Goal: Task Accomplishment & Management: Complete application form

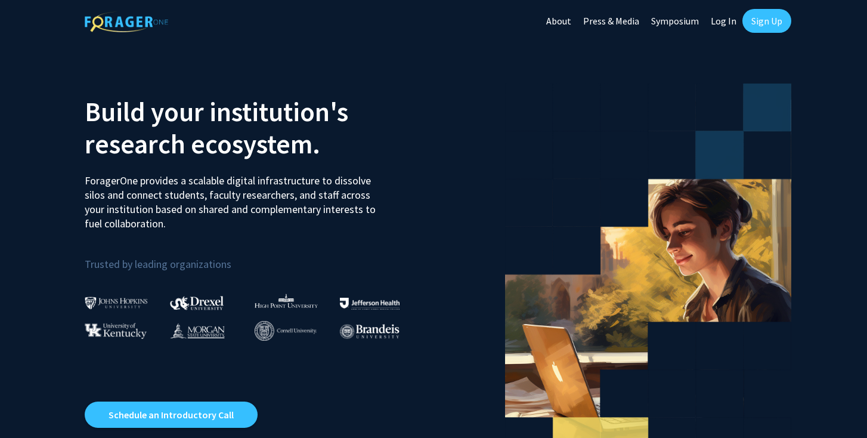
click at [760, 18] on link "Sign Up" at bounding box center [766, 21] width 49 height 24
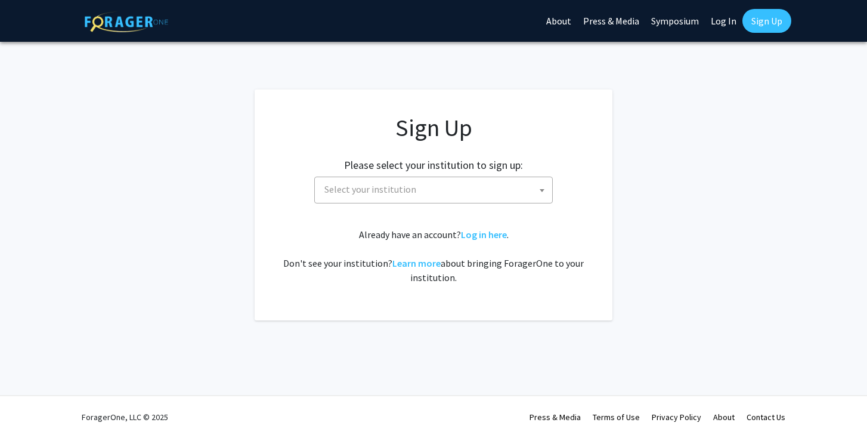
click at [423, 185] on span "Select your institution" at bounding box center [436, 189] width 233 height 24
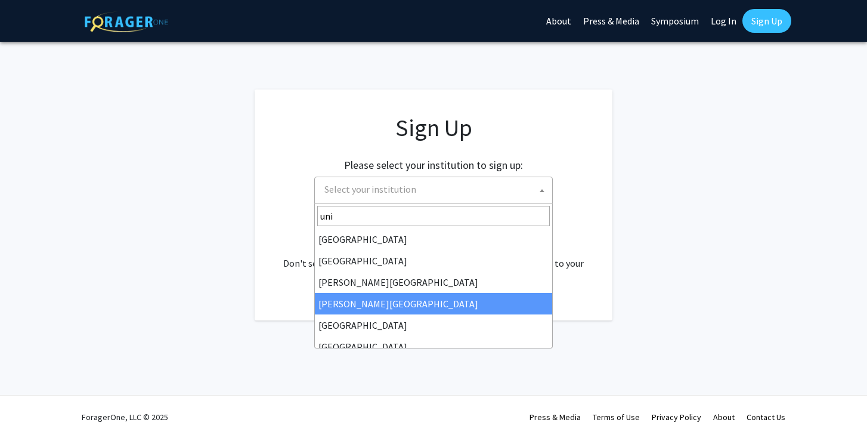
scroll to position [353, 0]
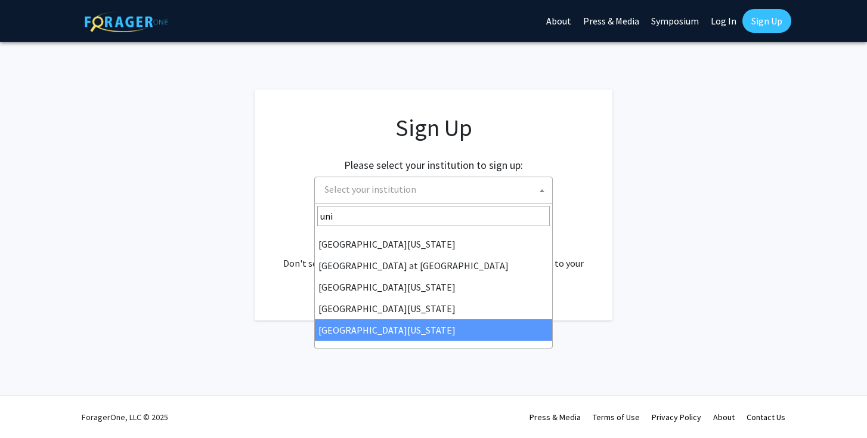
type input "uni"
select select "33"
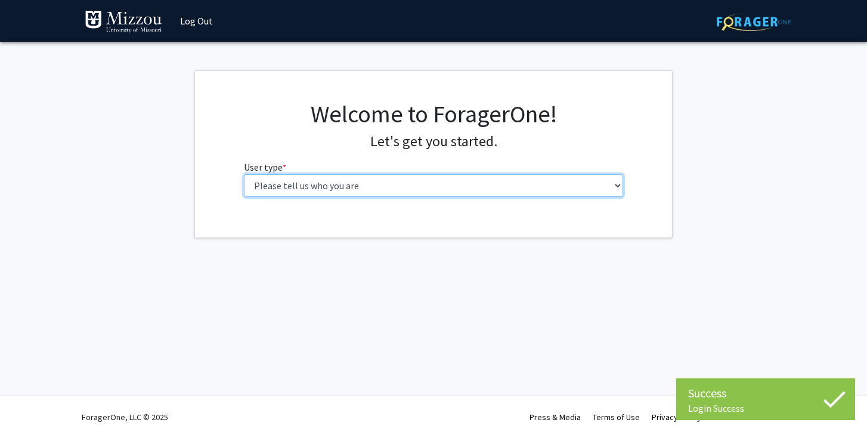
click at [472, 185] on select "Please tell us who you are Undergraduate Student Master's Student Doctoral Cand…" at bounding box center [434, 185] width 380 height 23
select select "1: undergrad"
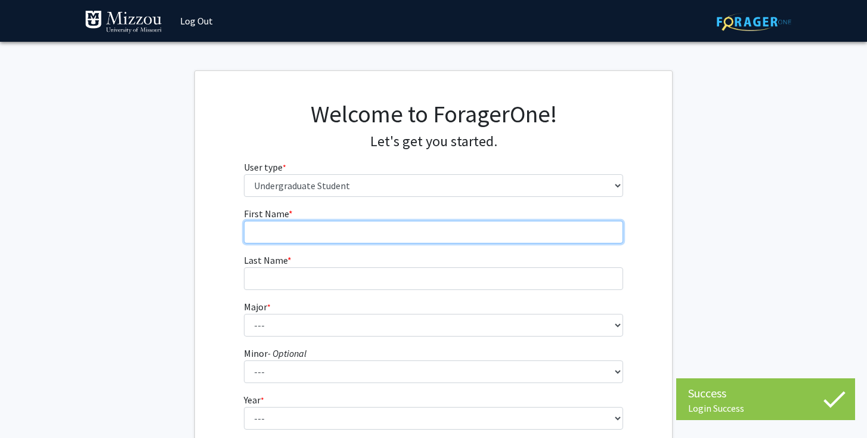
click at [437, 222] on input "First Name * required" at bounding box center [434, 232] width 380 height 23
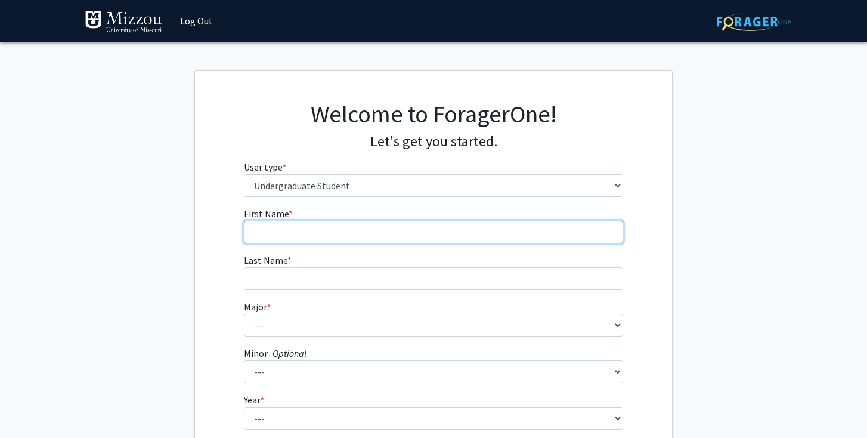
type input "V"
type input "[PERSON_NAME]"
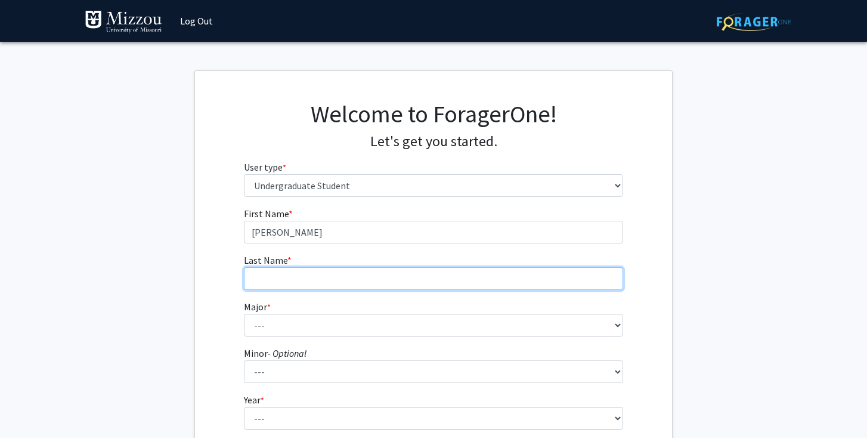
click at [380, 275] on input "Last Name * required" at bounding box center [434, 278] width 380 height 23
type input "[PERSON_NAME]"
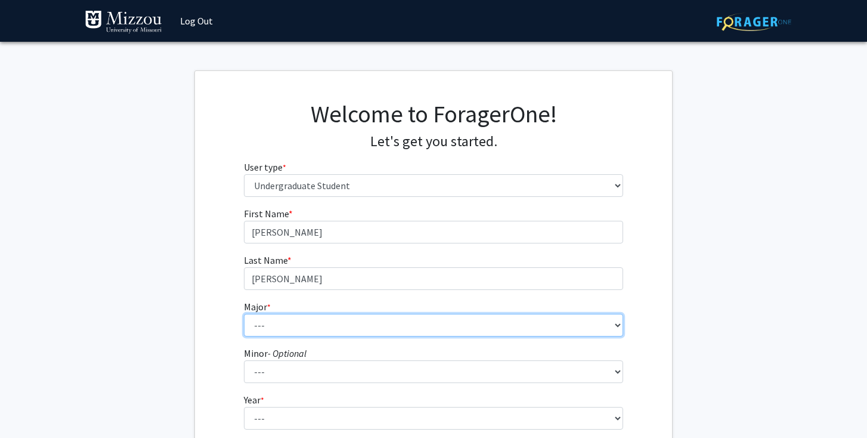
click at [344, 317] on select "--- Agribusiness Management Agricultural Education Agricultural Education: Comm…" at bounding box center [434, 325] width 380 height 23
select select "106: 2599"
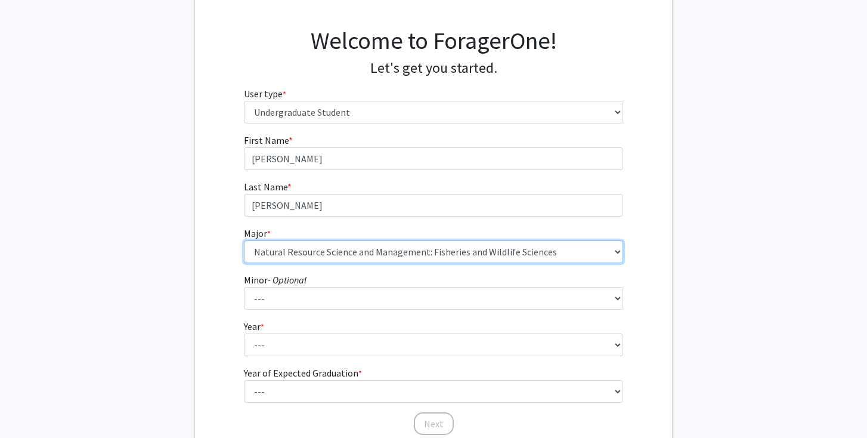
scroll to position [94, 0]
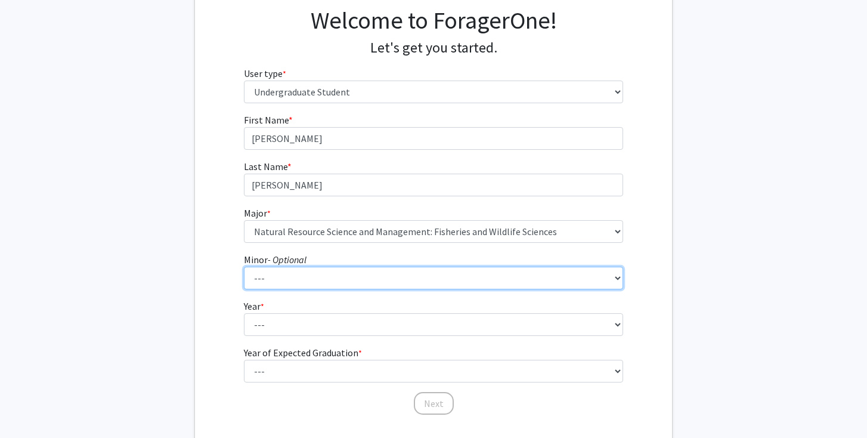
click at [345, 280] on select "--- Accountancy Aerospace Engineering Aerospace Studies Agribusiness Management…" at bounding box center [434, 278] width 380 height 23
select select "22: 1978"
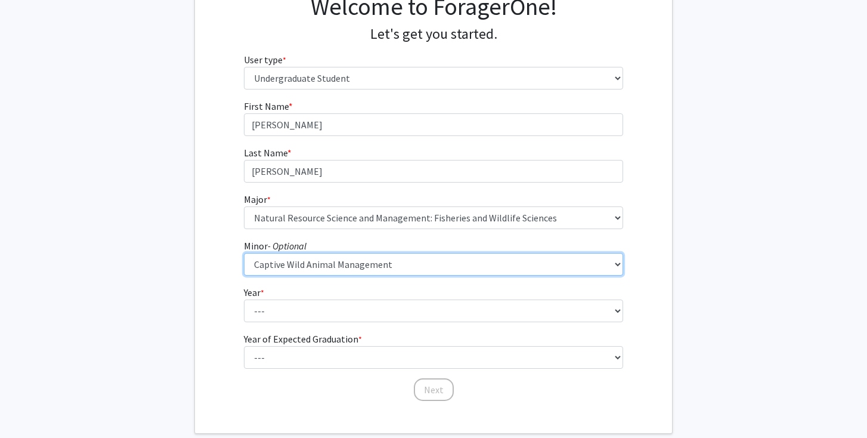
scroll to position [115, 0]
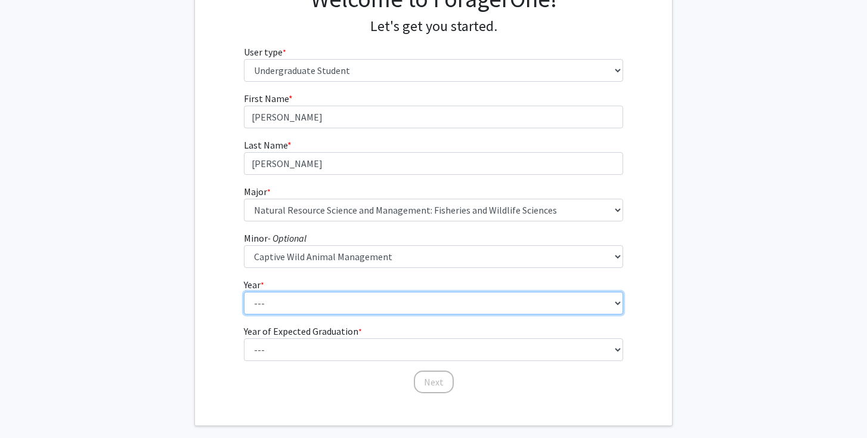
click at [445, 301] on select "--- First-year Sophomore Junior Senior Postbaccalaureate Certificate" at bounding box center [434, 303] width 380 height 23
select select "3: junior"
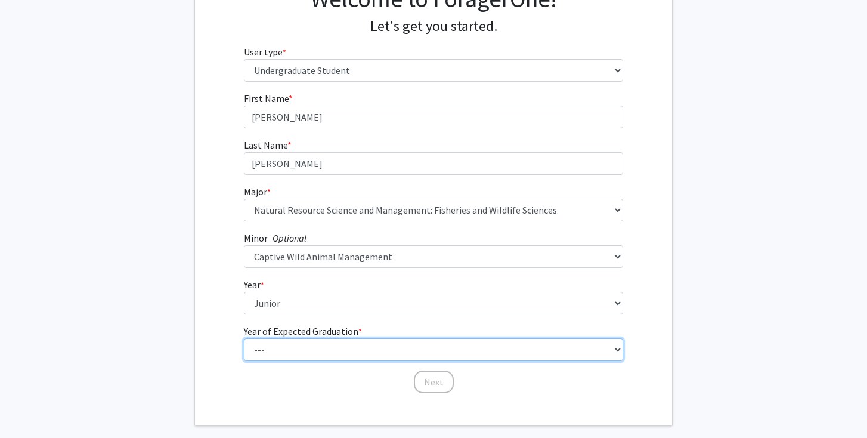
click at [351, 351] on select "--- 2025 2026 2027 2028 2029 2030 2031 2032 2033 2034" at bounding box center [434, 349] width 380 height 23
select select "3: 2027"
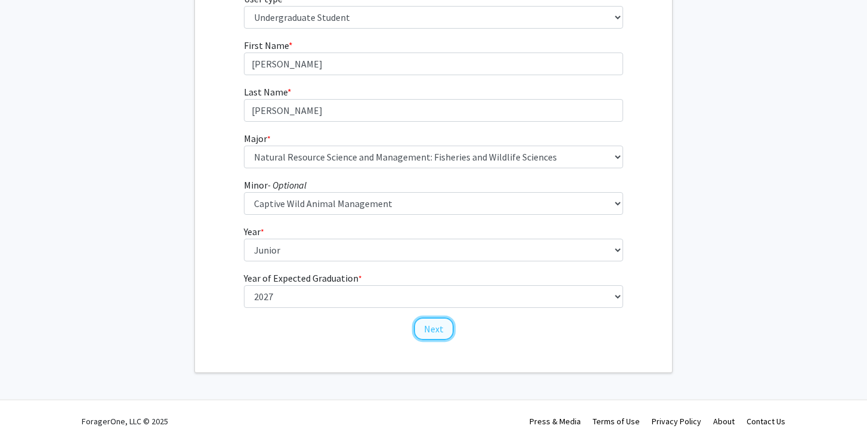
click at [434, 332] on button "Next" at bounding box center [434, 328] width 40 height 23
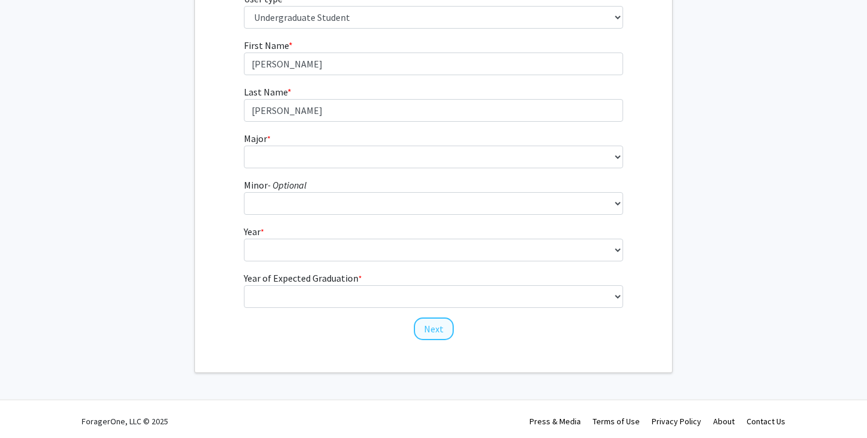
scroll to position [0, 0]
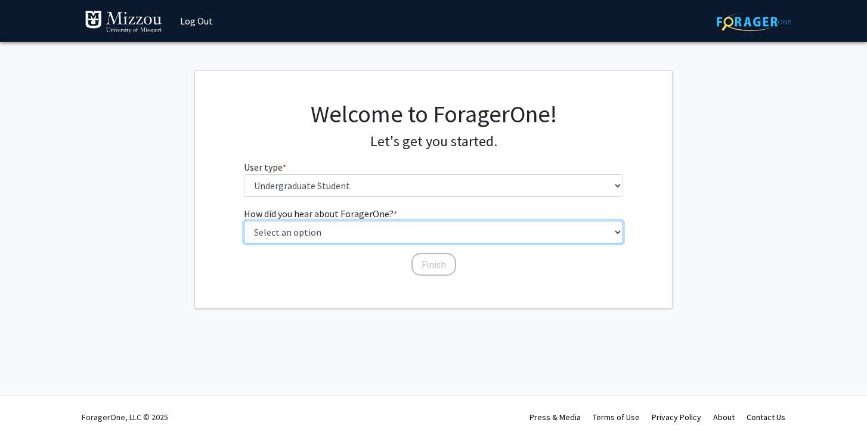
click at [359, 233] on select "Select an option Peer/student recommendation Faculty/staff recommendation Unive…" at bounding box center [434, 232] width 380 height 23
select select "3: university_website"
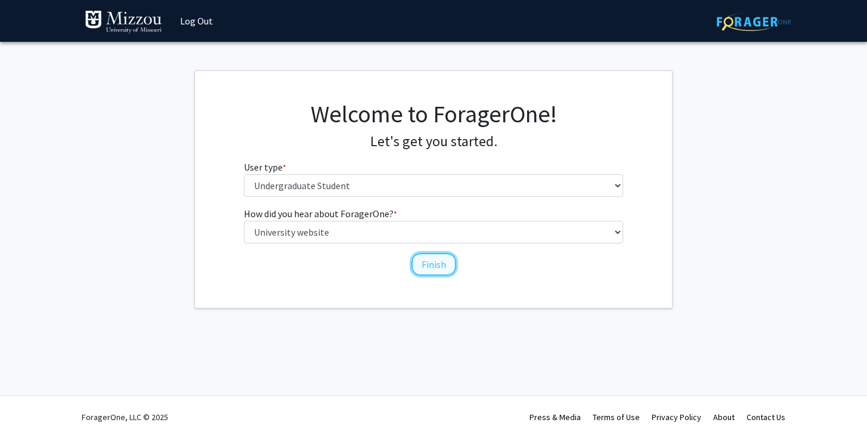
click at [417, 264] on button "Finish" at bounding box center [433, 264] width 45 height 23
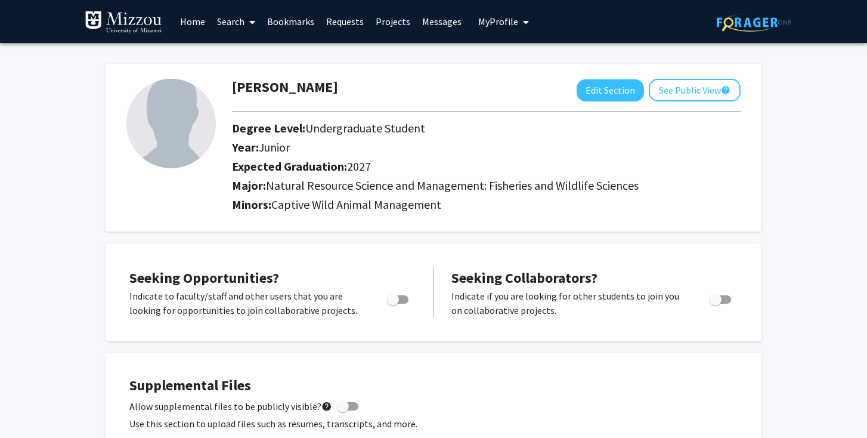
click at [185, 20] on link "Home" at bounding box center [192, 22] width 37 height 42
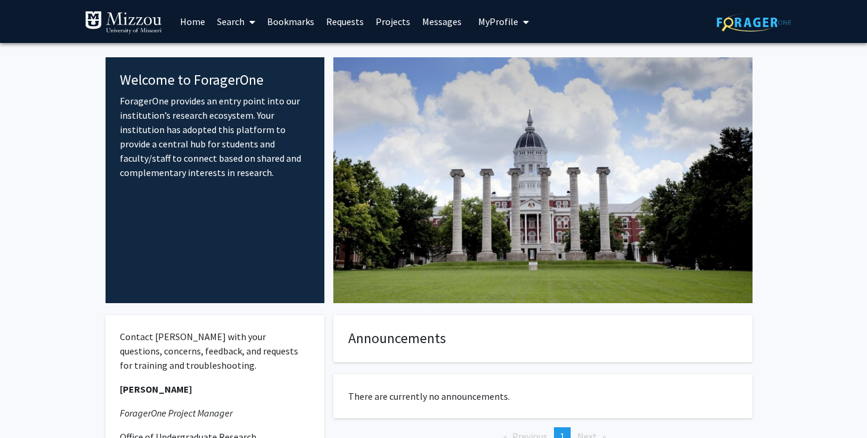
click at [244, 23] on link "Search" at bounding box center [236, 22] width 50 height 42
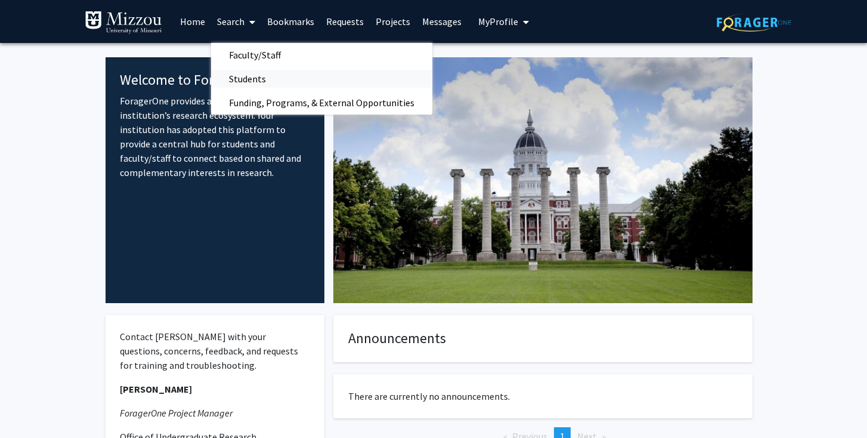
click at [253, 76] on span "Students" at bounding box center [247, 79] width 73 height 24
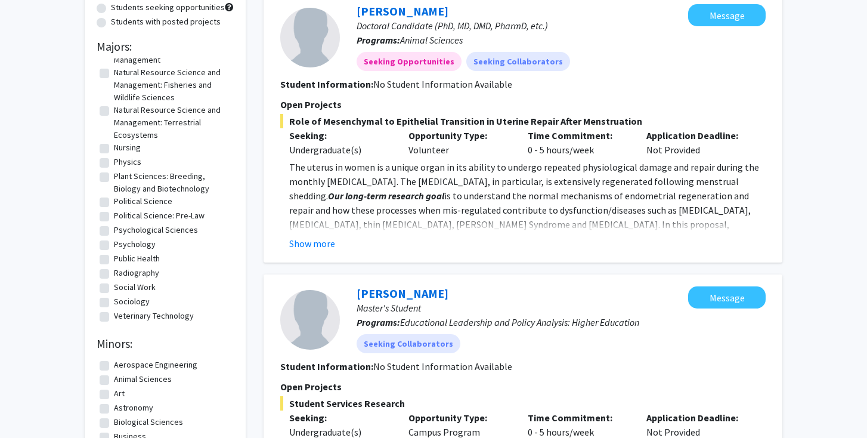
scroll to position [126, 0]
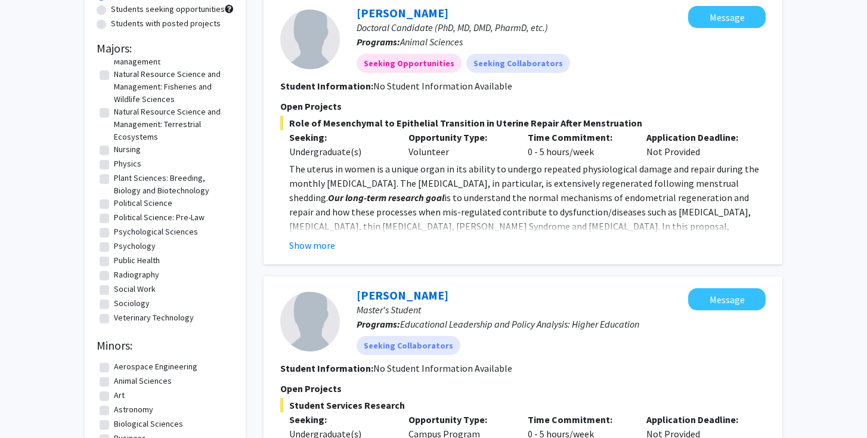
click at [114, 75] on label "Natural Resource Science and Management: Fisheries and Wildlife Sciences" at bounding box center [172, 87] width 117 height 38
click at [114, 75] on input "Natural Resource Science and Management: Fisheries and Wildlife Sciences" at bounding box center [118, 72] width 8 height 8
checkbox input "true"
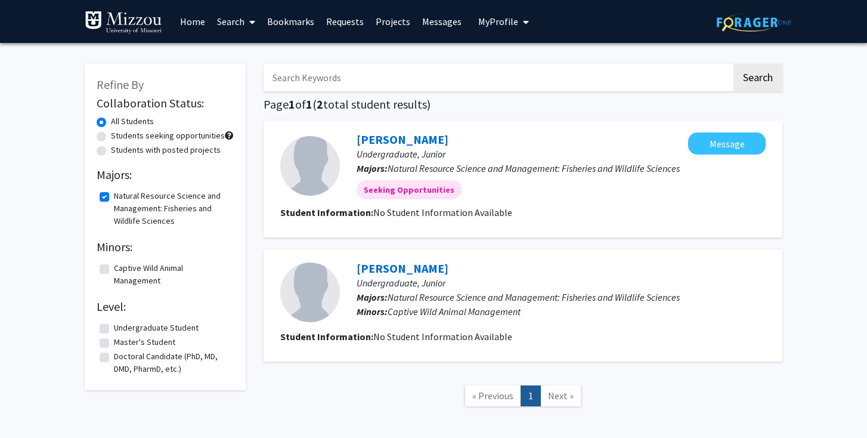
click at [114, 196] on label "Natural Resource Science and Management: Fisheries and Wildlife Sciences" at bounding box center [172, 209] width 117 height 38
click at [114, 196] on input "Natural Resource Science and Management: Fisheries and Wildlife Sciences" at bounding box center [118, 194] width 8 height 8
checkbox input "false"
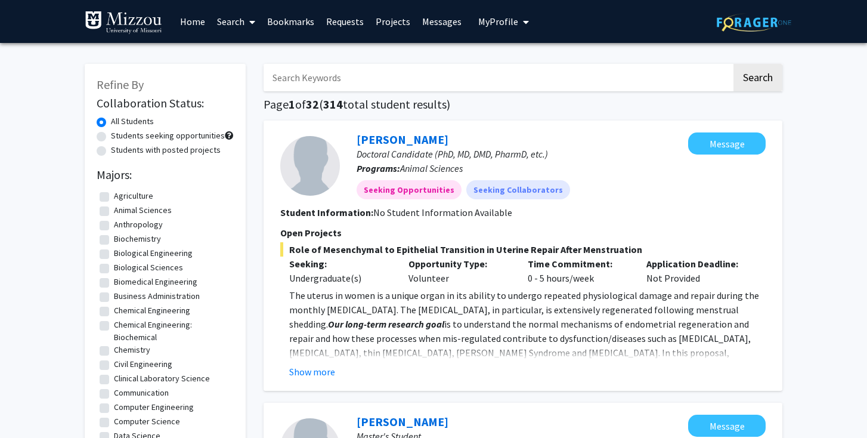
click at [111, 138] on label "Students seeking opportunities" at bounding box center [168, 135] width 114 height 13
click at [111, 137] on input "Students seeking opportunities" at bounding box center [115, 133] width 8 height 8
radio input "true"
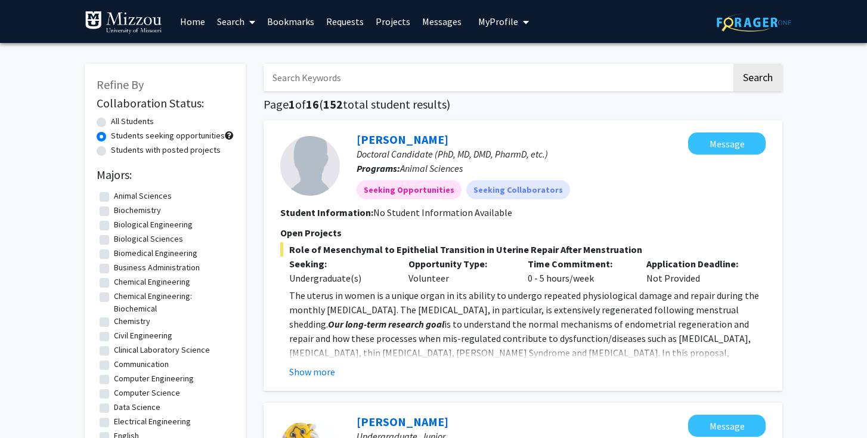
click at [106, 135] on div "Students seeking opportunities" at bounding box center [165, 136] width 137 height 14
click at [111, 135] on label "Students seeking opportunities" at bounding box center [168, 135] width 114 height 13
click at [111, 135] on input "Students seeking opportunities" at bounding box center [115, 133] width 8 height 8
click at [111, 122] on label "All Students" at bounding box center [132, 121] width 43 height 13
click at [111, 122] on input "All Students" at bounding box center [115, 119] width 8 height 8
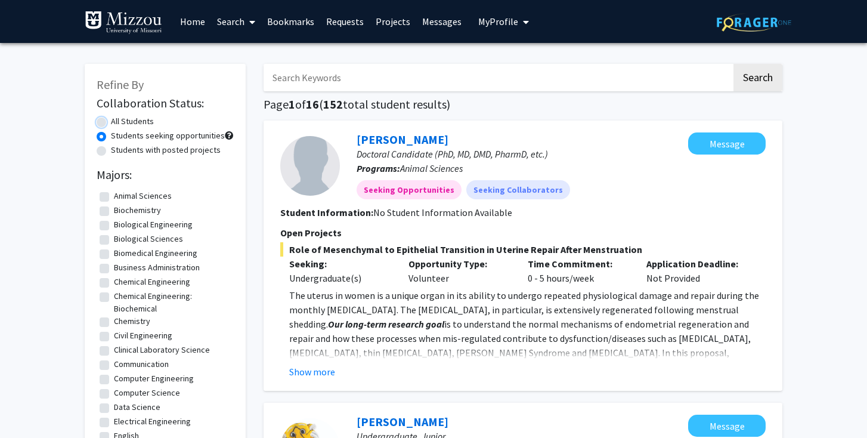
radio input "true"
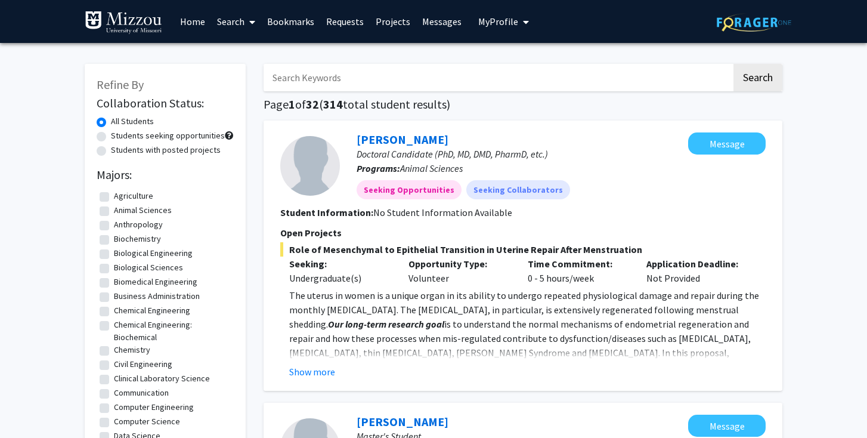
click at [103, 156] on div "Students with posted projects" at bounding box center [165, 151] width 137 height 14
click at [111, 150] on label "Students with posted projects" at bounding box center [166, 150] width 110 height 13
click at [111, 150] on input "Students with posted projects" at bounding box center [115, 148] width 8 height 8
radio input "true"
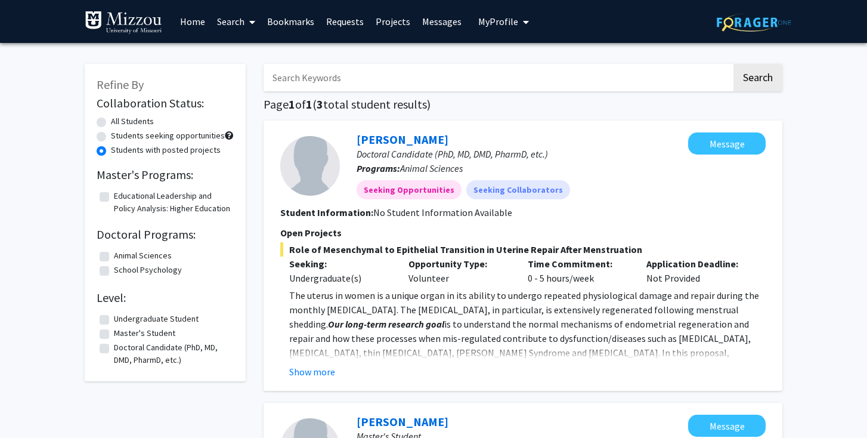
click at [111, 150] on label "Students with posted projects" at bounding box center [166, 150] width 110 height 13
click at [111, 150] on input "Students with posted projects" at bounding box center [115, 148] width 8 height 8
click at [111, 123] on label "All Students" at bounding box center [132, 121] width 43 height 13
click at [111, 123] on input "All Students" at bounding box center [115, 119] width 8 height 8
radio input "true"
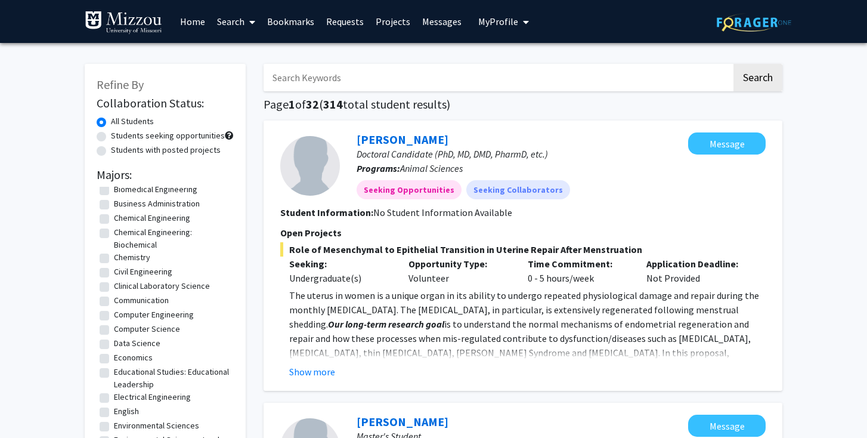
click at [392, 23] on link "Projects" at bounding box center [393, 22] width 47 height 42
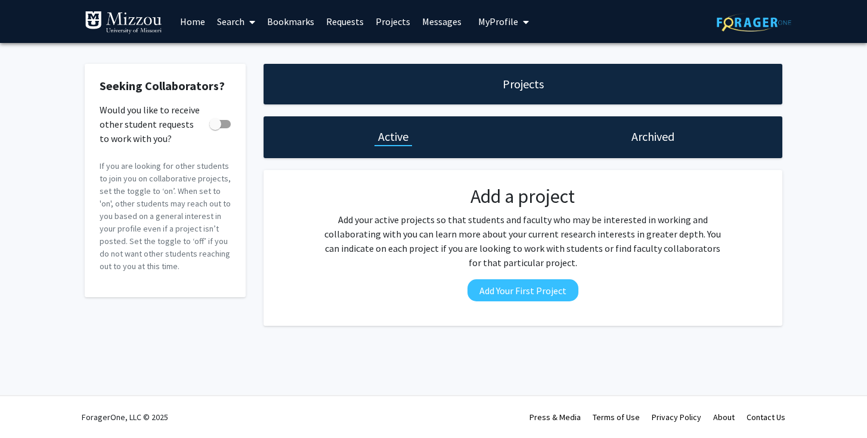
click at [187, 18] on link "Home" at bounding box center [192, 22] width 37 height 42
